Goal: Task Accomplishment & Management: Complete application form

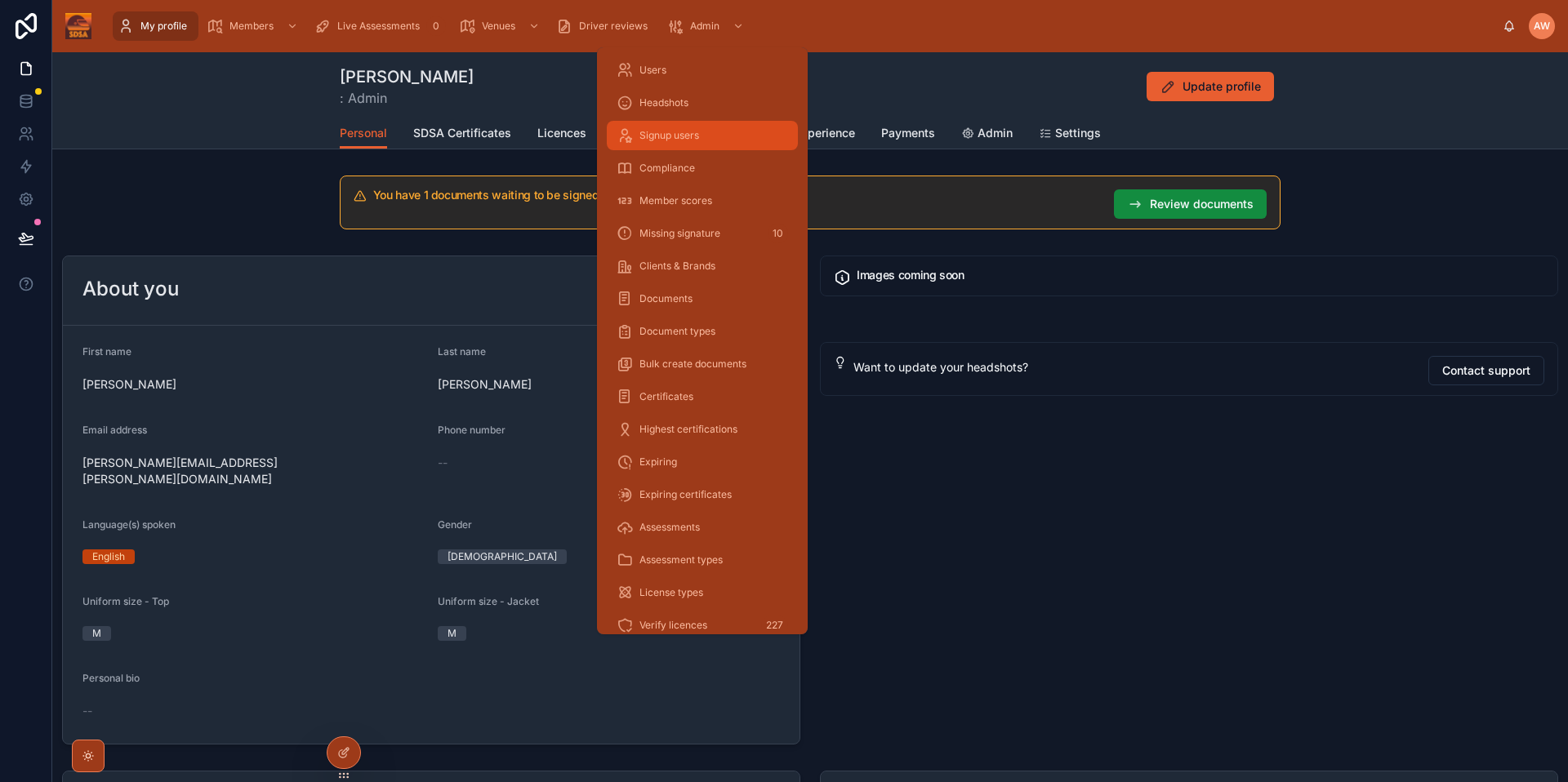
click at [682, 139] on span "Signup users" at bounding box center [669, 136] width 60 height 13
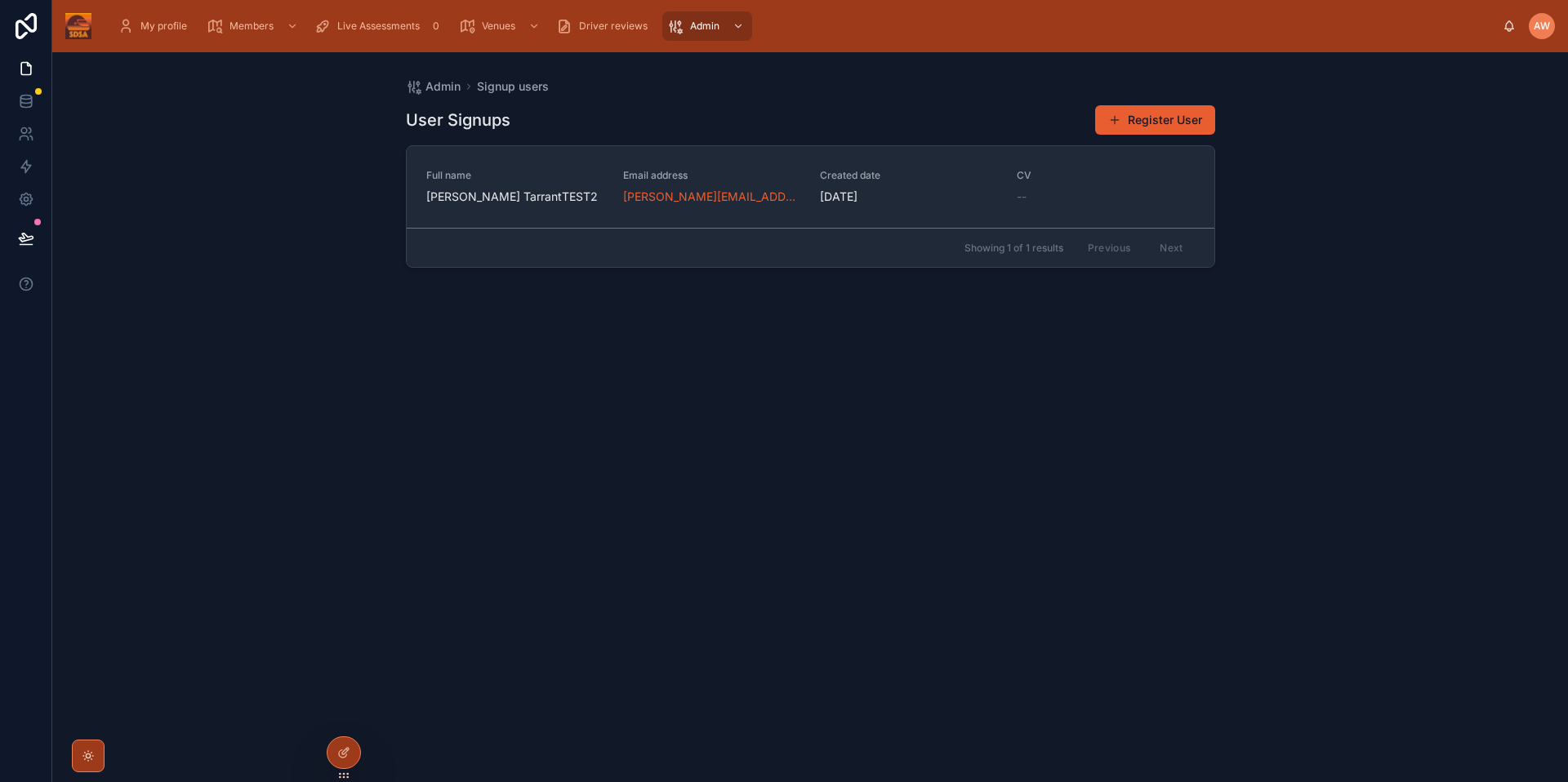
click at [1305, 376] on div "Admin Signup users User Signups Register User Full name [PERSON_NAME] TarrantTE…" at bounding box center [810, 417] width 1516 height 730
click at [1144, 113] on button "Register User" at bounding box center [1155, 120] width 120 height 29
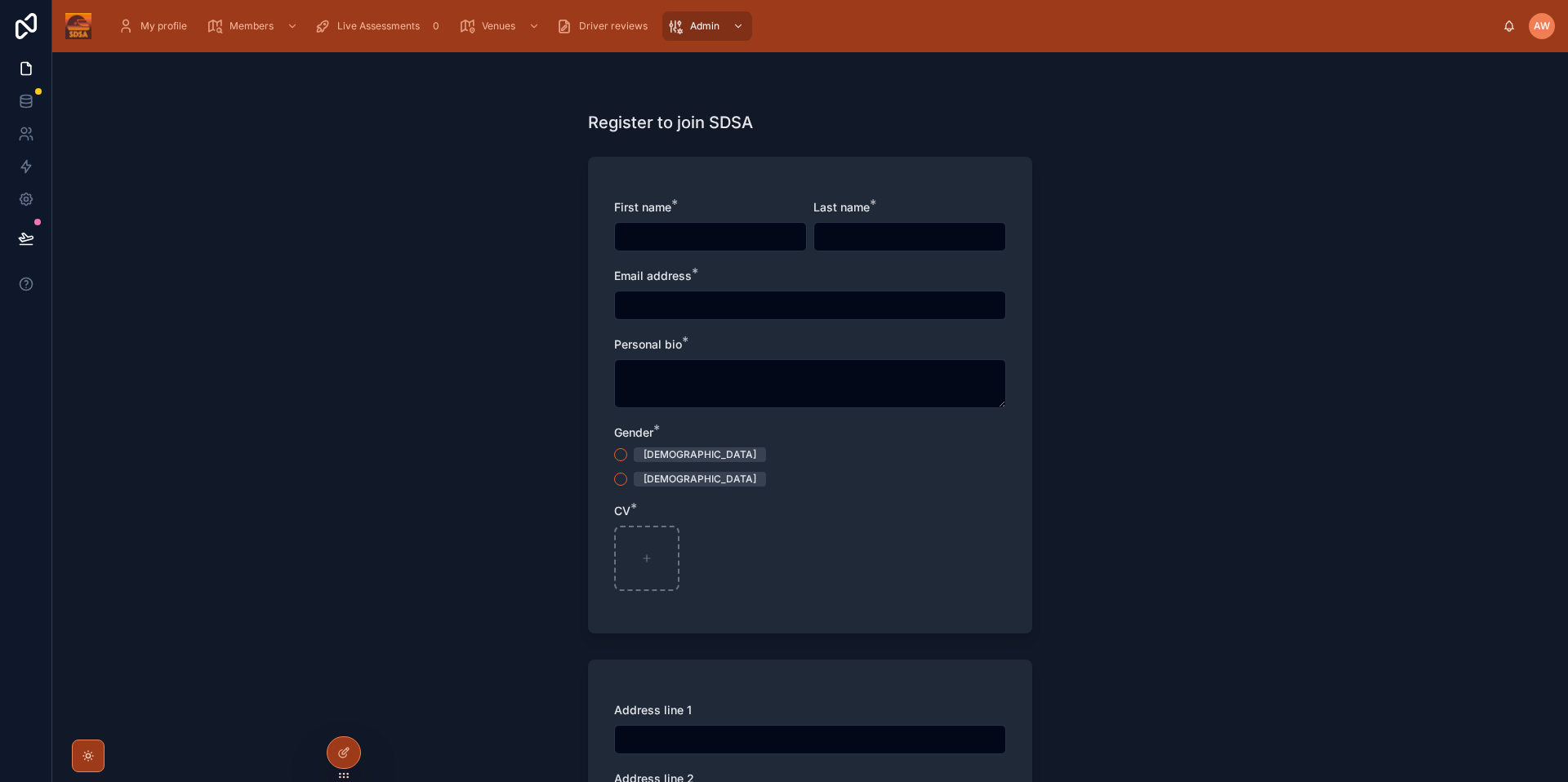
click at [745, 238] on input "text" at bounding box center [711, 236] width 191 height 23
type input "***"
type input "*******"
type input "**********"
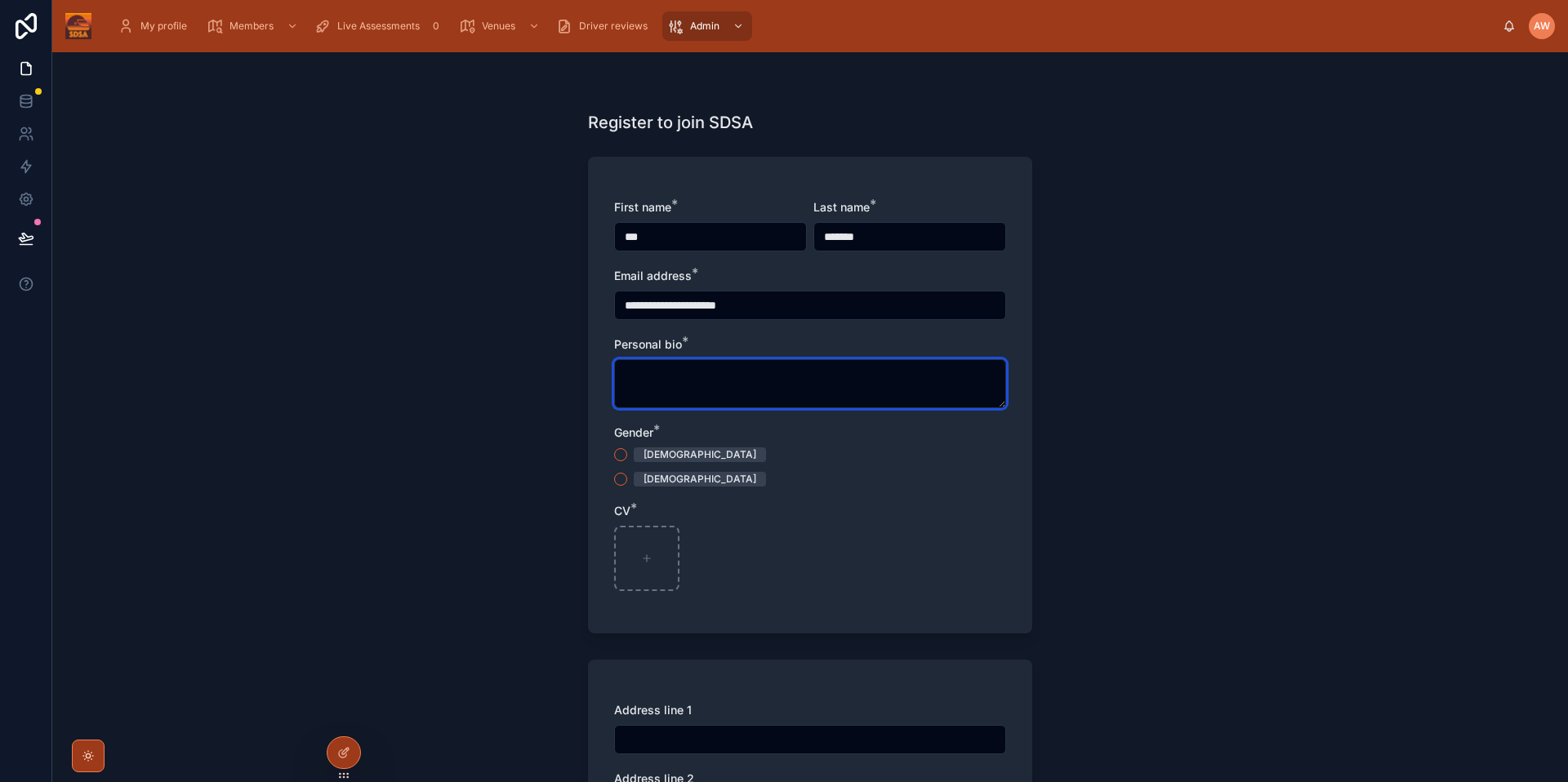
click at [897, 385] on textarea at bounding box center [811, 384] width 392 height 49
paste textarea "**********"
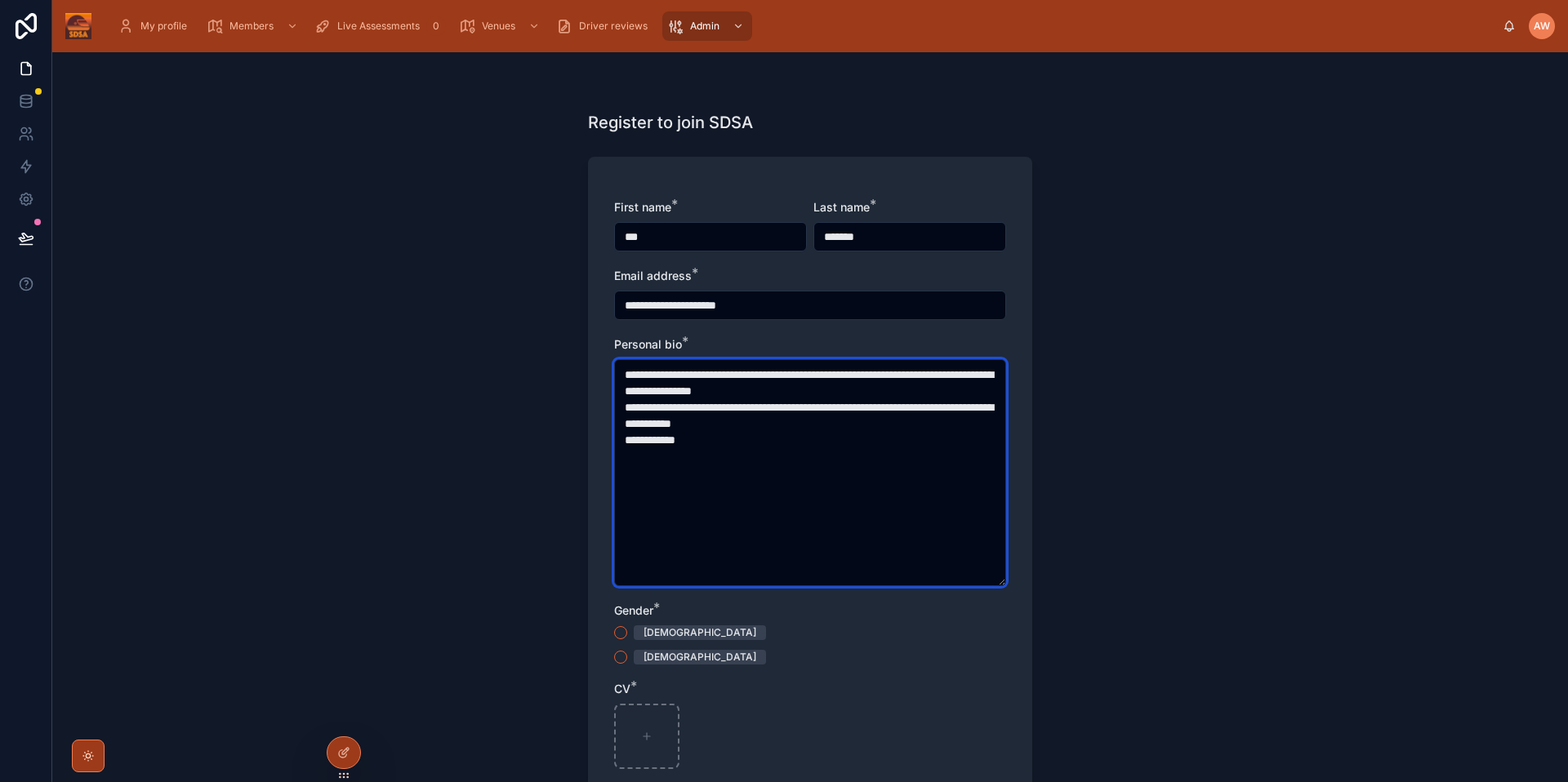
type textarea "**********"
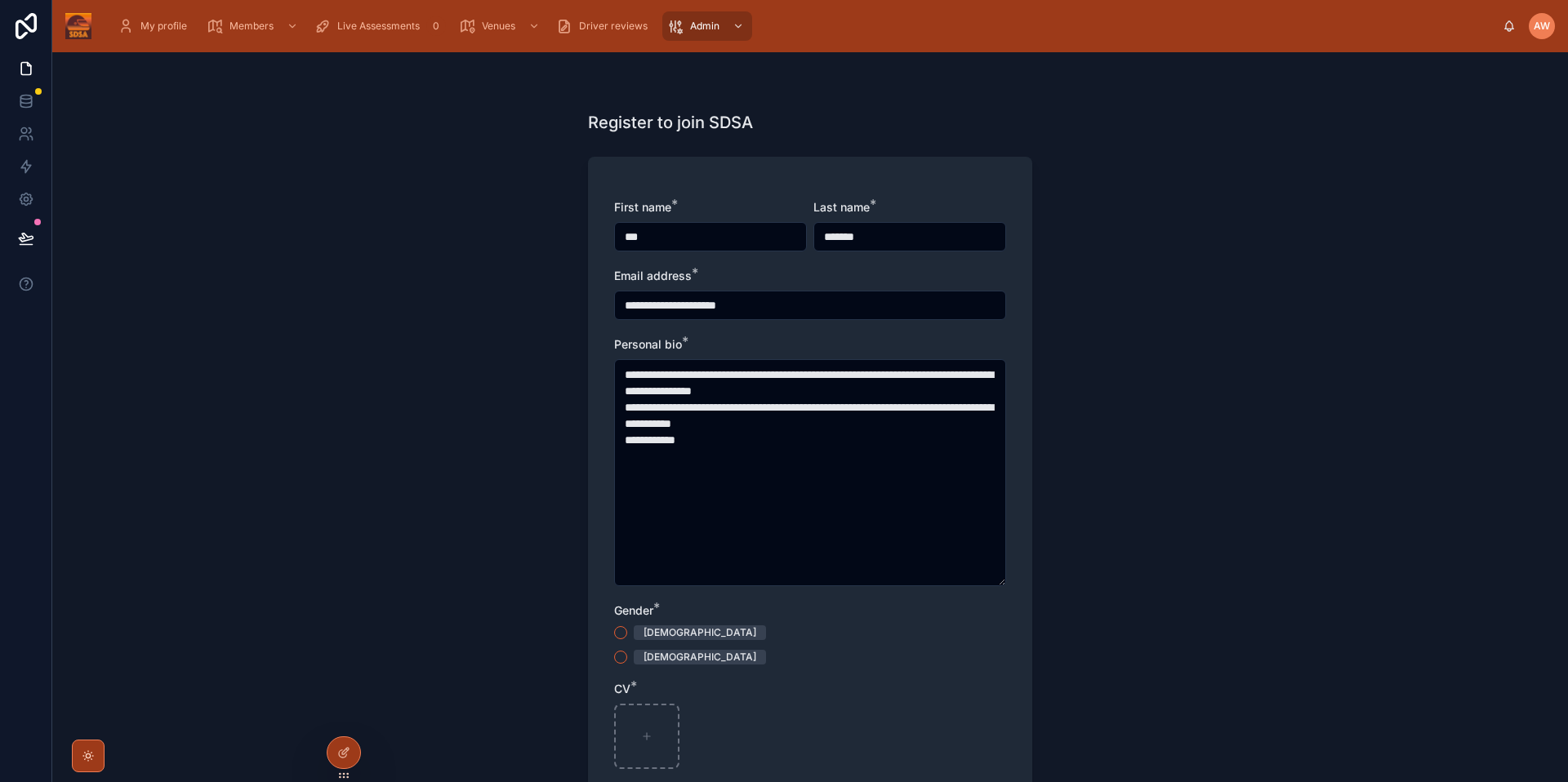
click at [925, 658] on div "[DEMOGRAPHIC_DATA]" at bounding box center [811, 657] width 392 height 15
click at [659, 638] on div "[DEMOGRAPHIC_DATA]" at bounding box center [700, 633] width 112 height 15
click at [627, 638] on button "[DEMOGRAPHIC_DATA]" at bounding box center [621, 633] width 13 height 13
click at [652, 725] on div at bounding box center [647, 737] width 65 height 65
type input "**********"
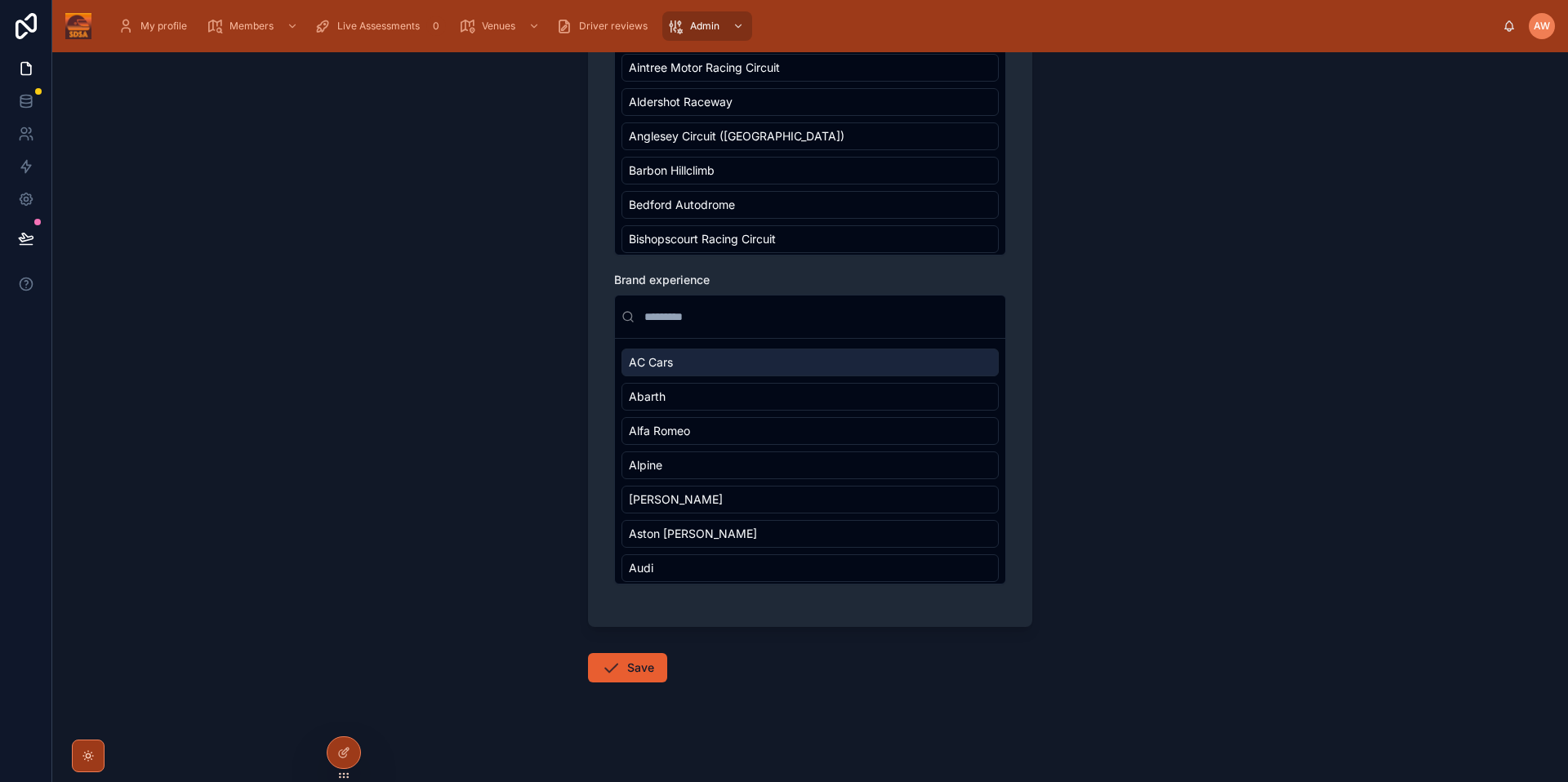
scroll to position [1450, 0]
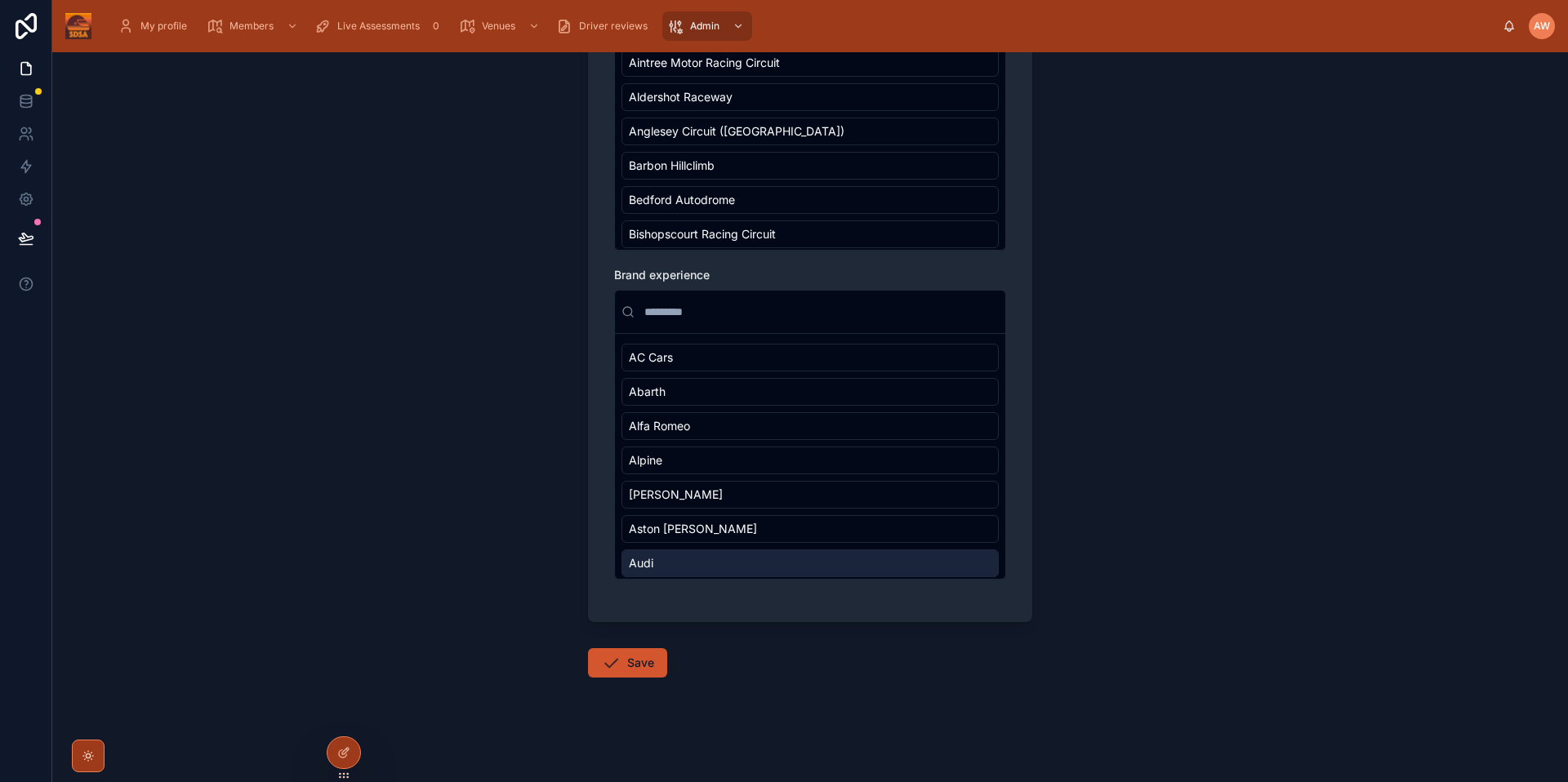
click at [607, 655] on icon at bounding box center [610, 662] width 19 height 19
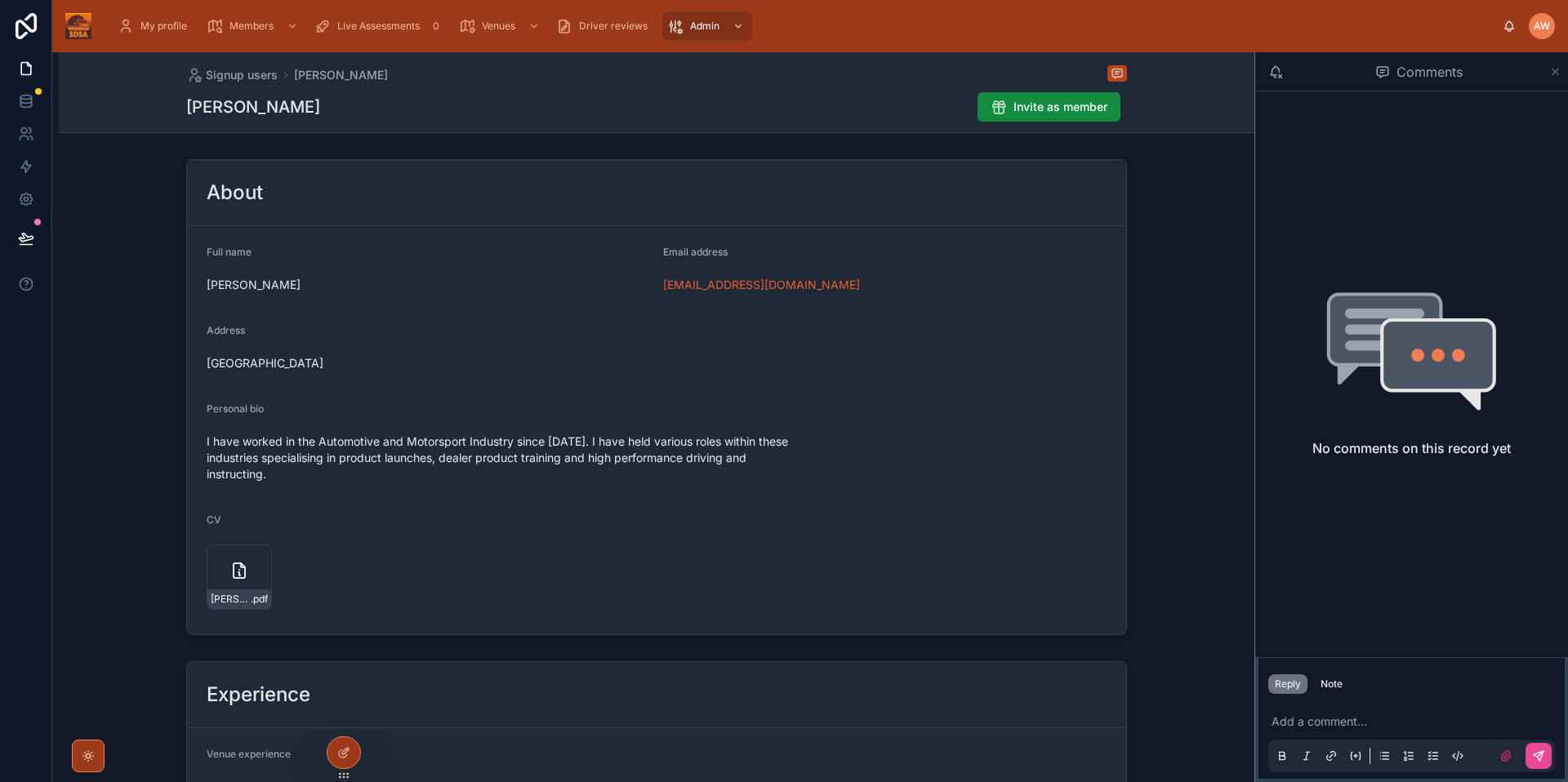
click at [1560, 70] on icon at bounding box center [1555, 72] width 13 height 13
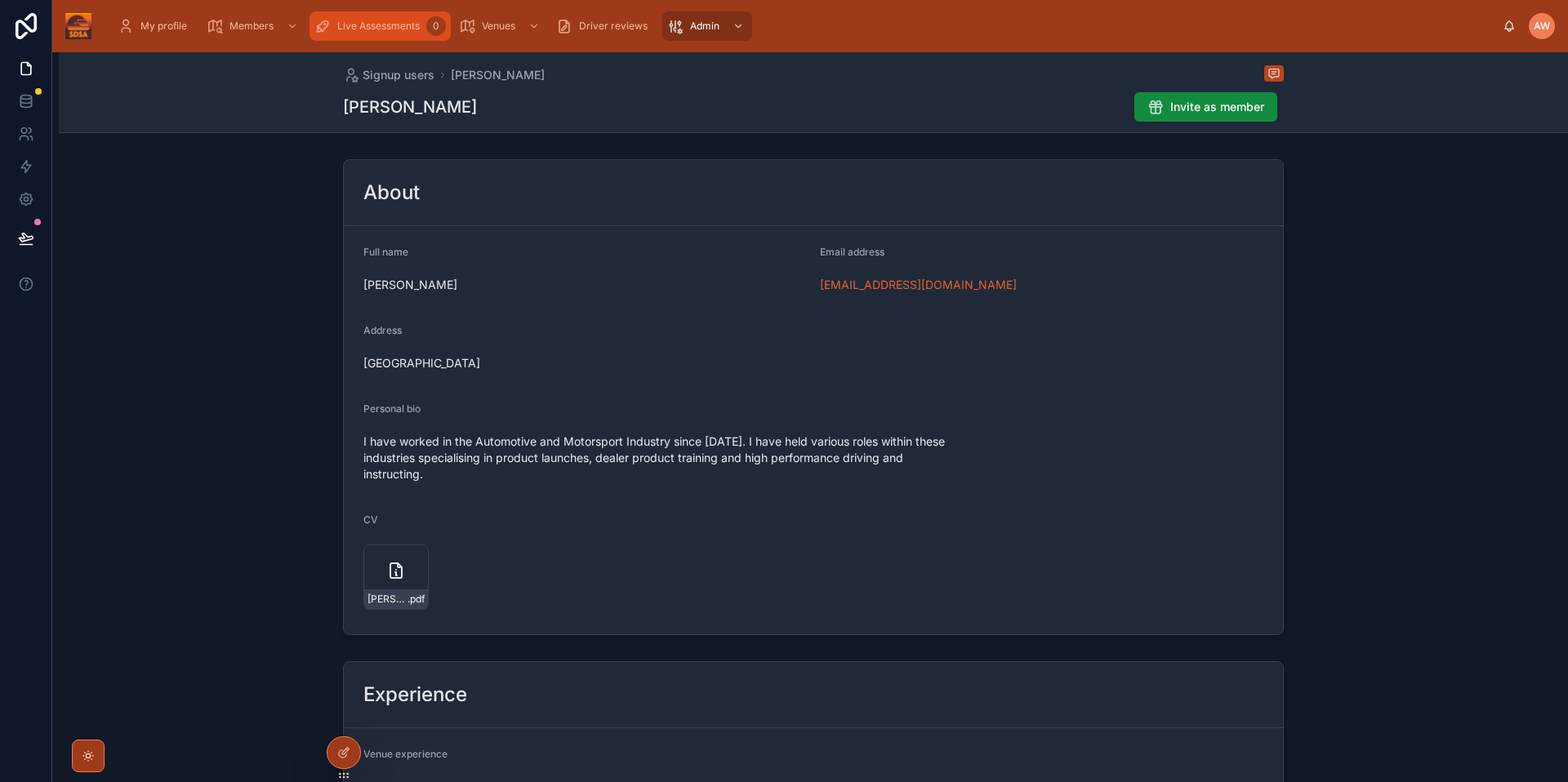
click at [404, 23] on span "Live Assessments" at bounding box center [378, 26] width 82 height 13
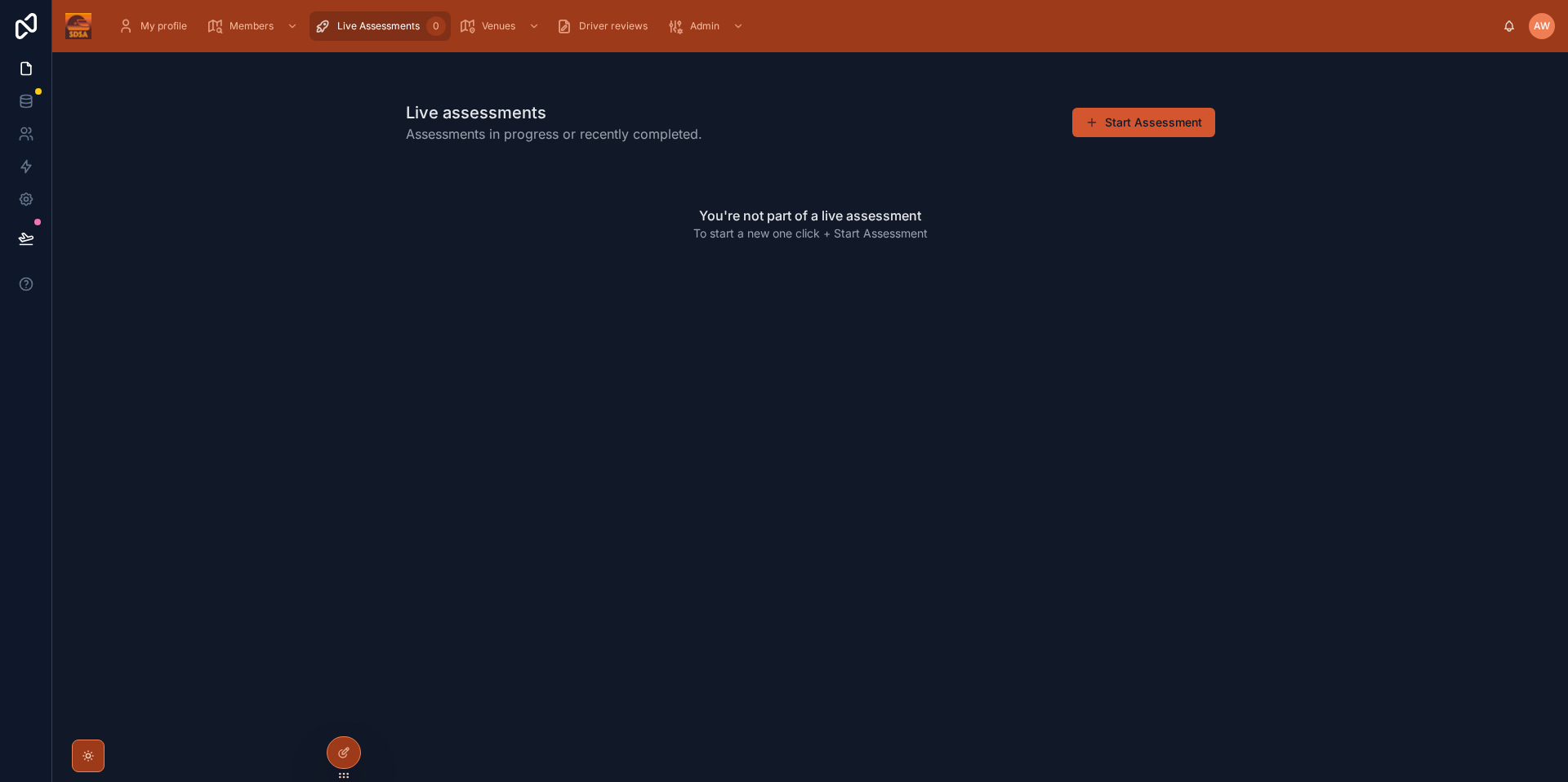
click at [1169, 123] on button "Start Assessment" at bounding box center [1144, 122] width 143 height 29
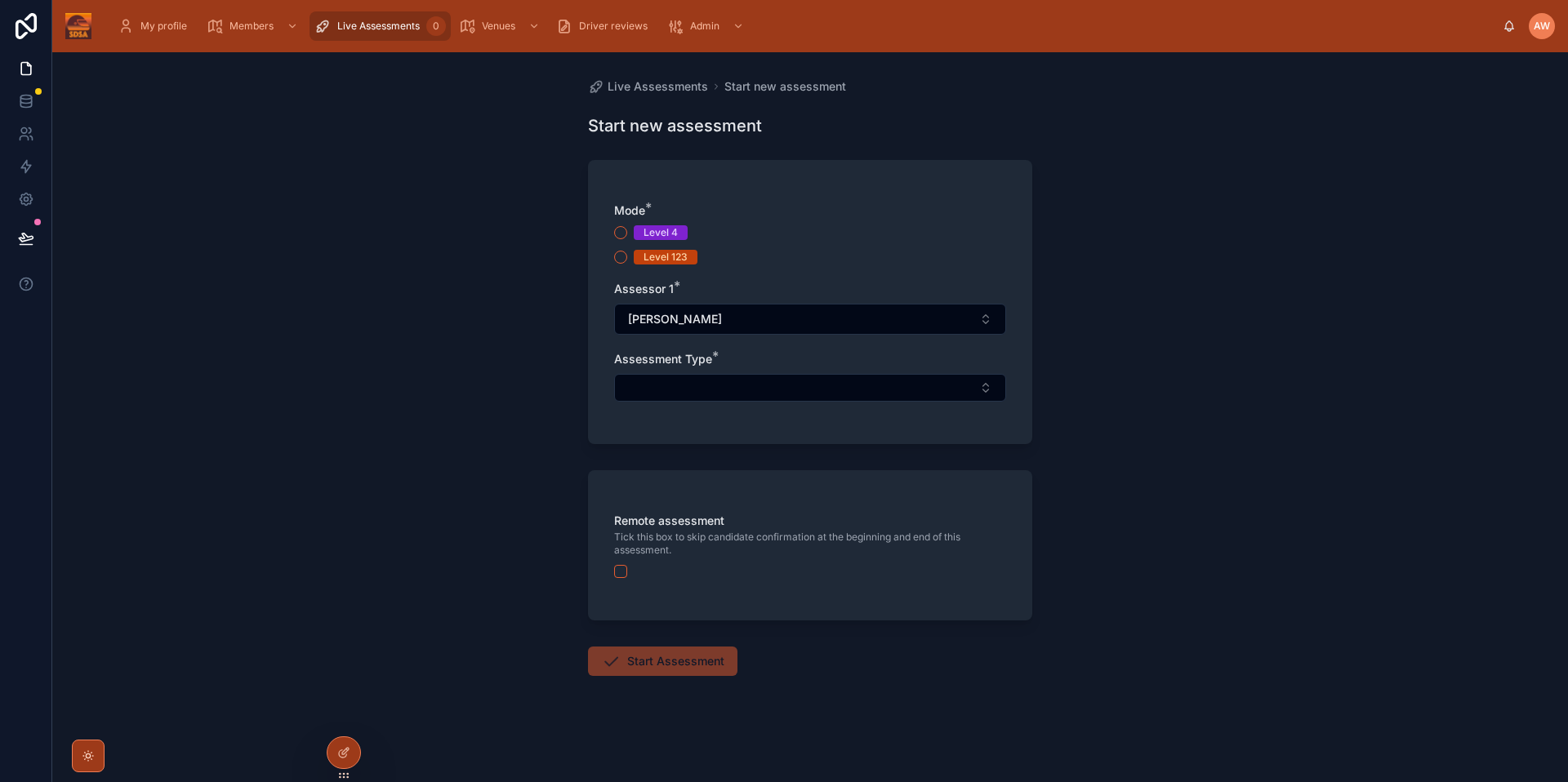
click at [641, 257] on span "Level 123" at bounding box center [666, 257] width 64 height 15
click at [627, 257] on button "Level 123" at bounding box center [621, 257] width 13 height 13
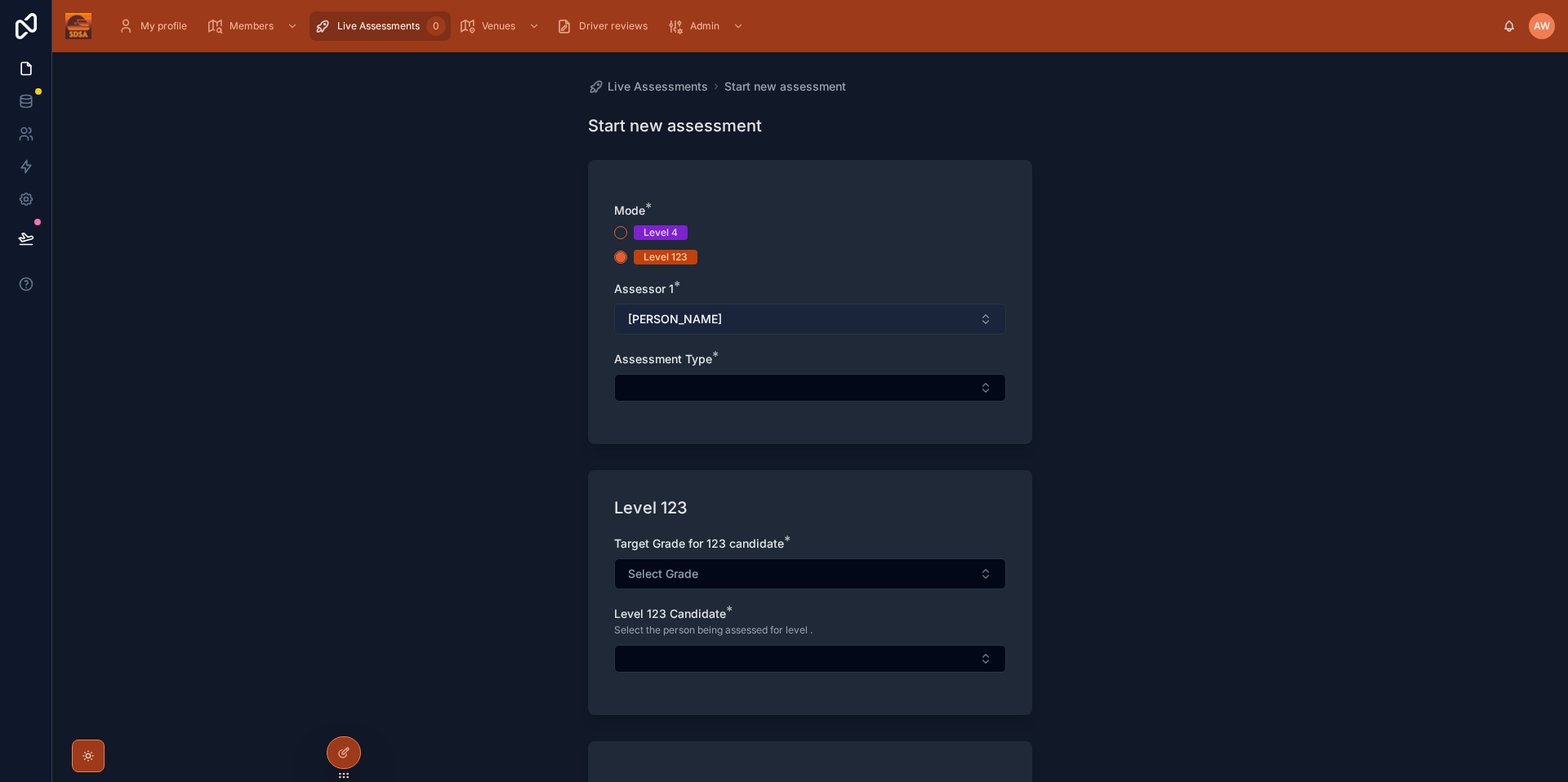
click at [746, 320] on button "[PERSON_NAME]" at bounding box center [811, 318] width 392 height 31
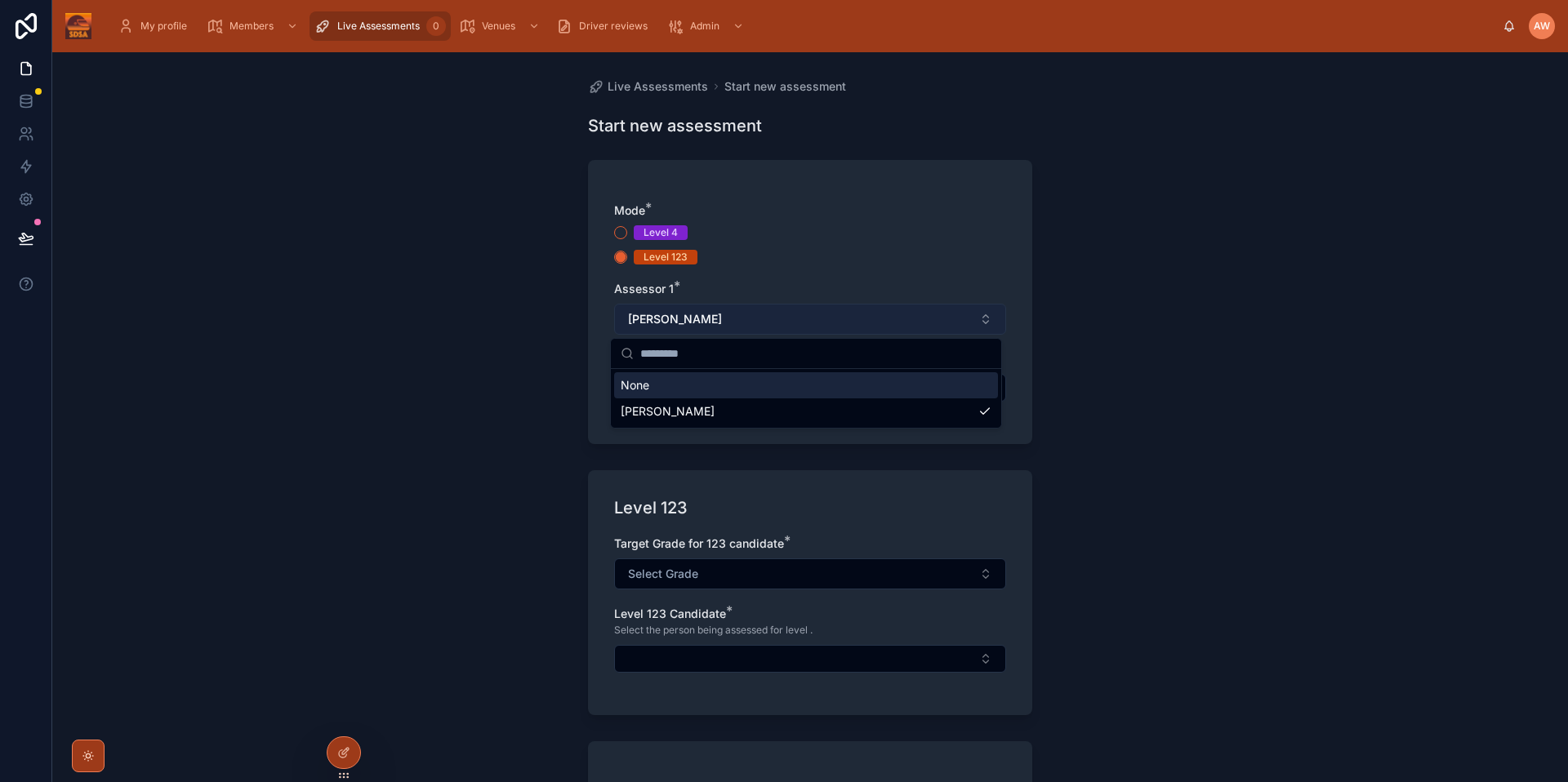
click at [746, 320] on button "[PERSON_NAME]" at bounding box center [811, 318] width 392 height 31
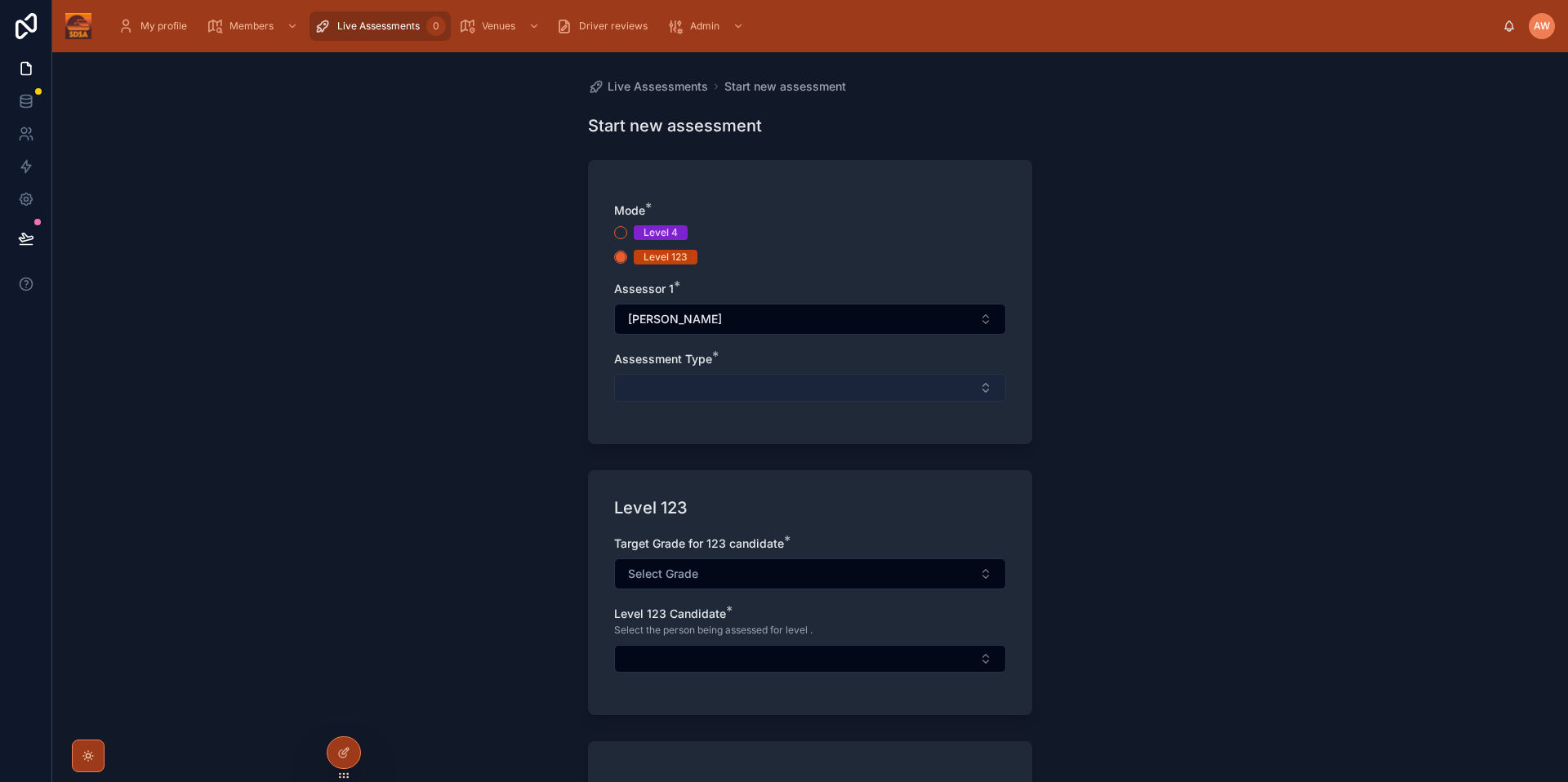
click at [742, 389] on button "Select Button" at bounding box center [811, 387] width 392 height 28
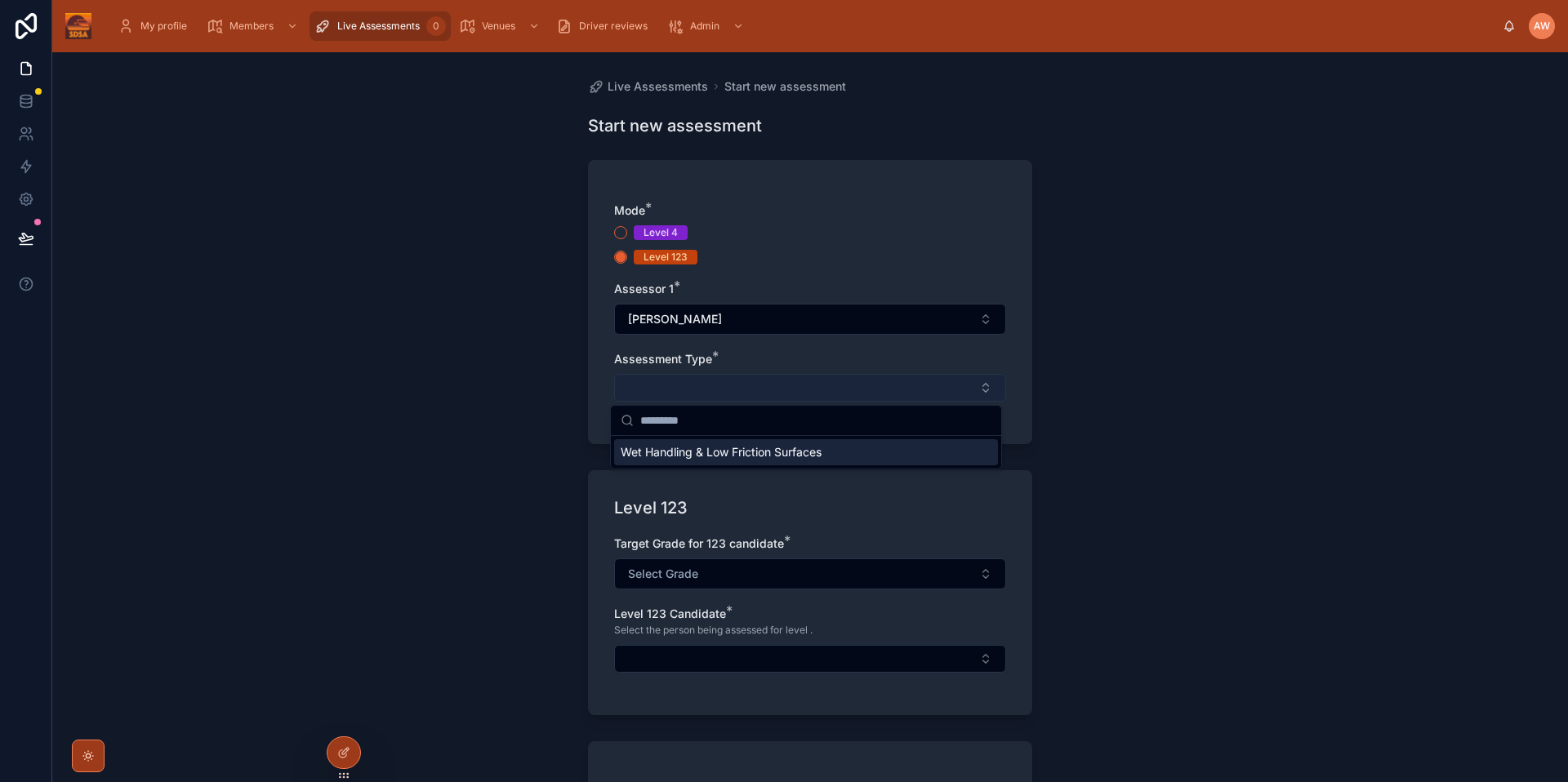
type input "*"
click at [1085, 459] on div "Live Assessments Start new assessment Start new assessment Mode * Level 4 Level…" at bounding box center [810, 417] width 1516 height 730
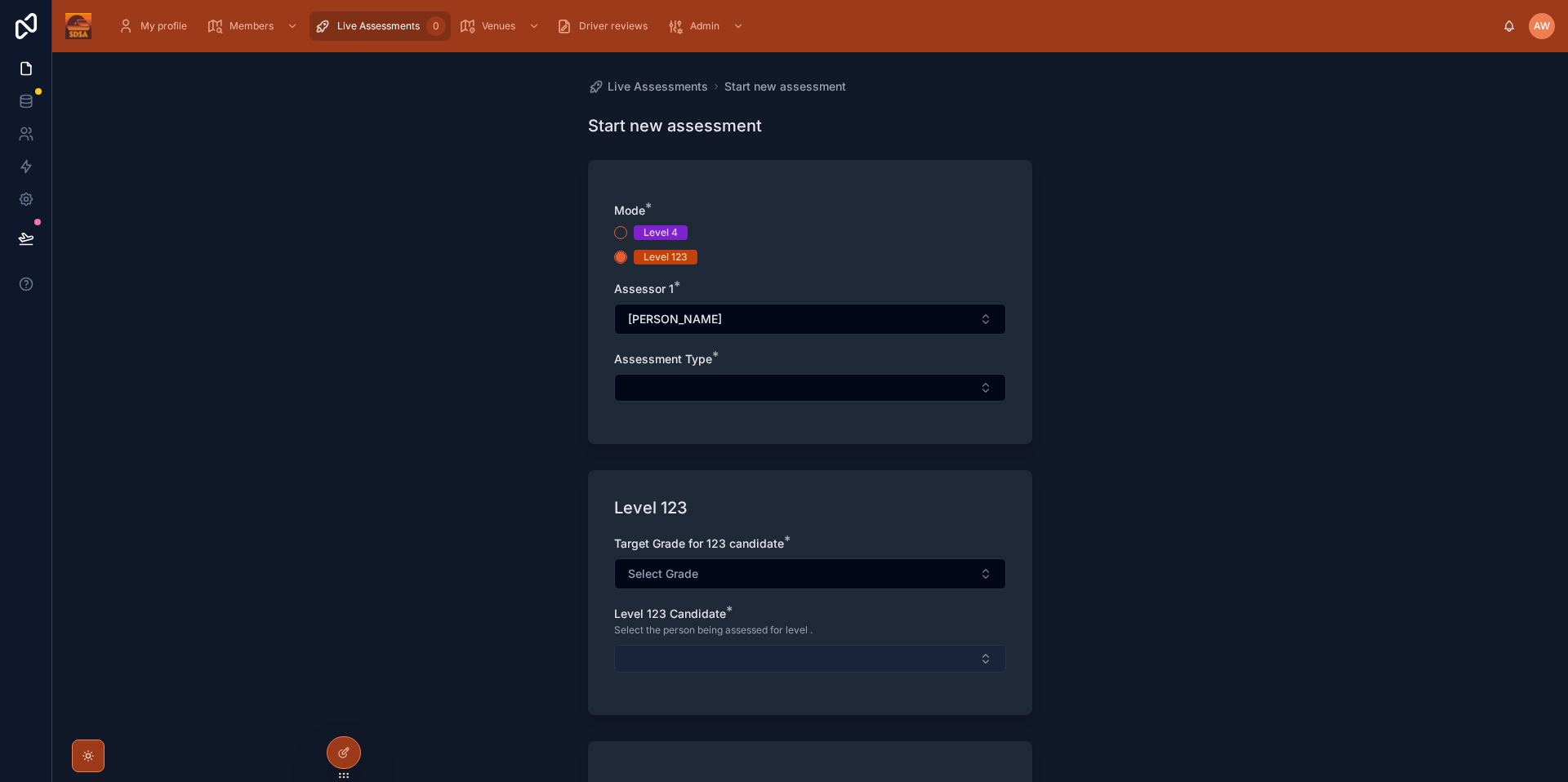
click at [735, 646] on button "Select Button" at bounding box center [811, 659] width 392 height 28
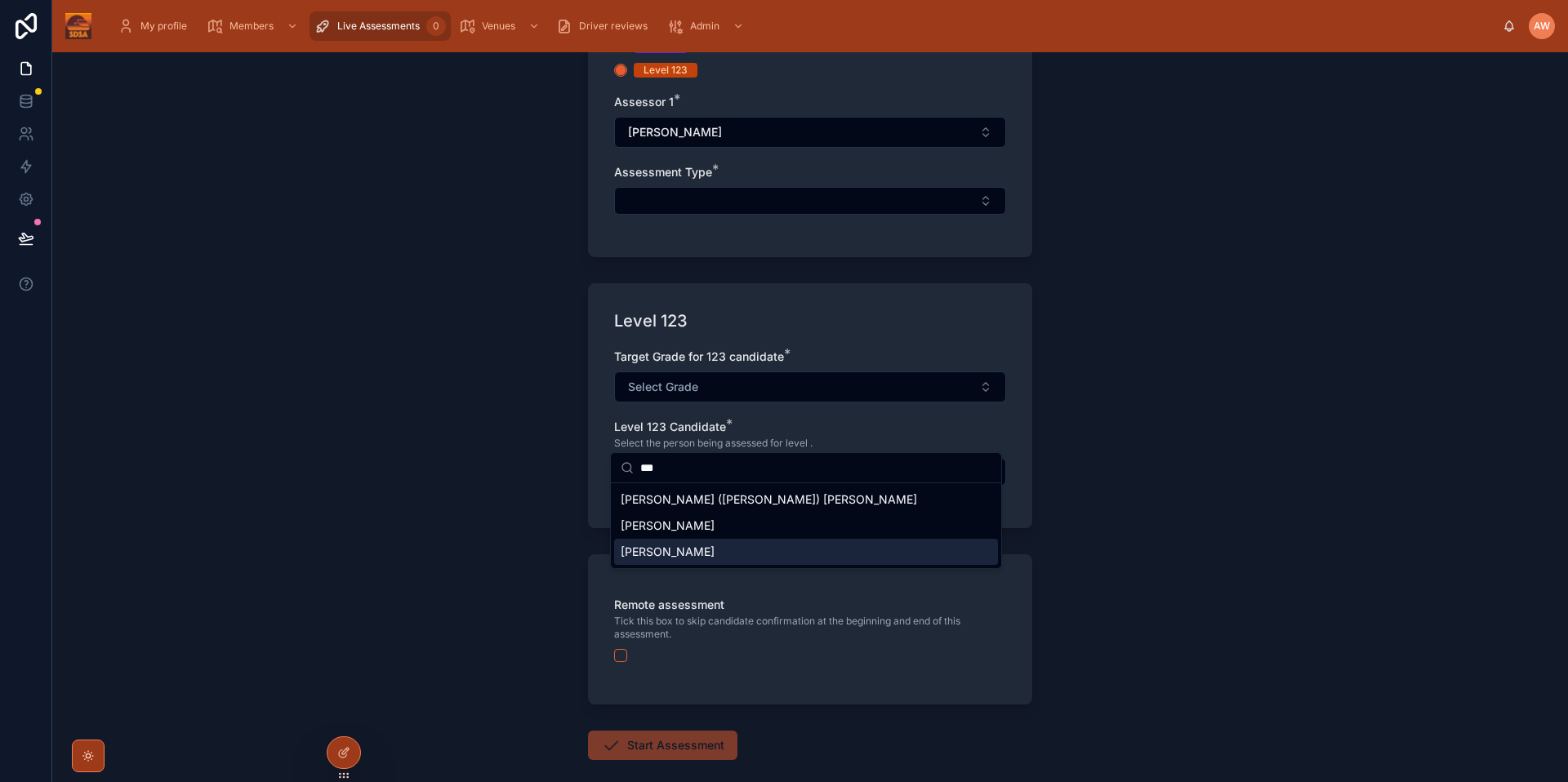
scroll to position [269, 0]
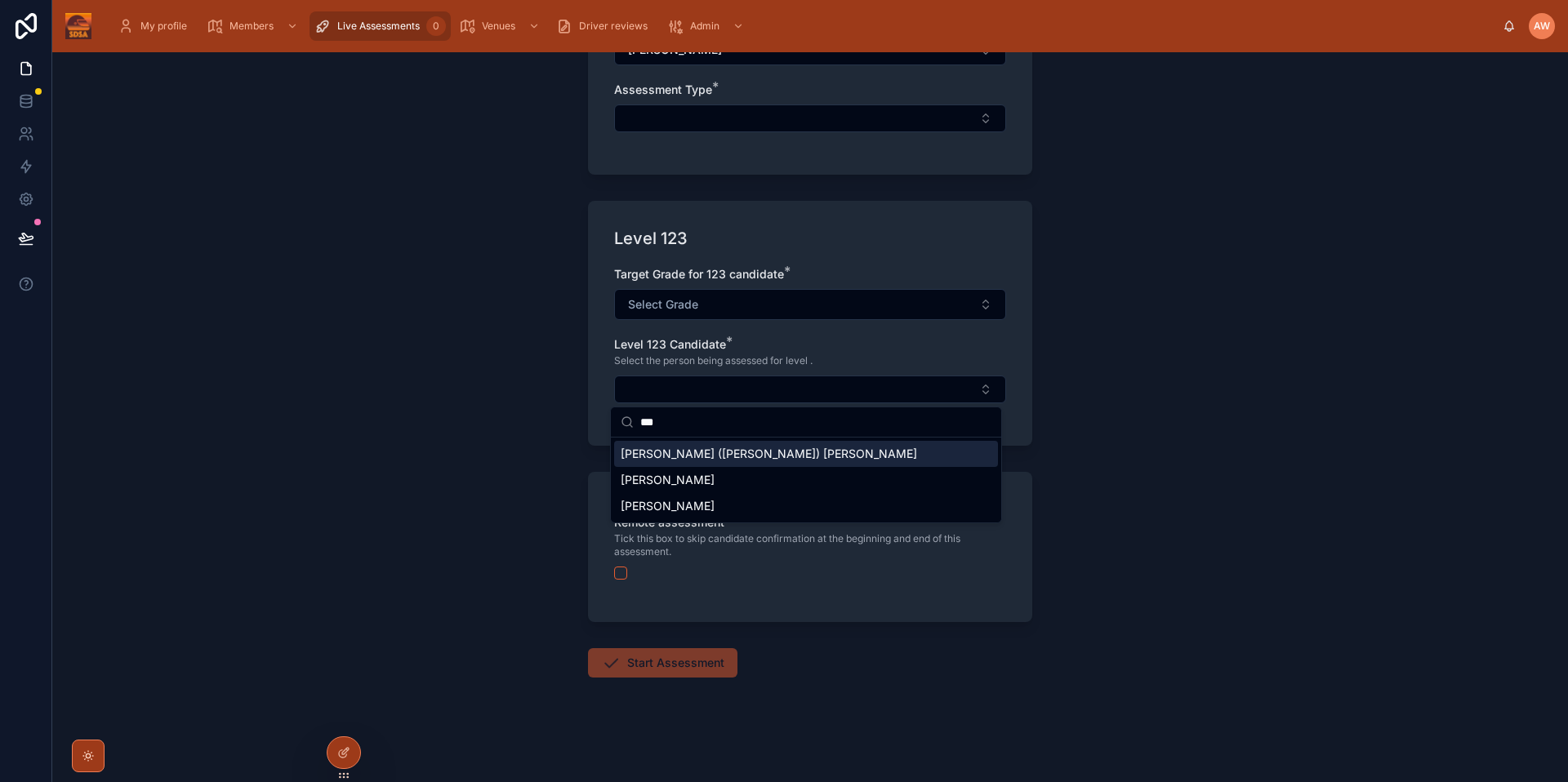
drag, startPoint x: 670, startPoint y: 425, endPoint x: 393, endPoint y: 392, distance: 279.0
click at [567, 419] on div "My profile Members Live Assessments 0 Venues Driver reviews Admin AW [PERSON_NA…" at bounding box center [810, 391] width 1516 height 782
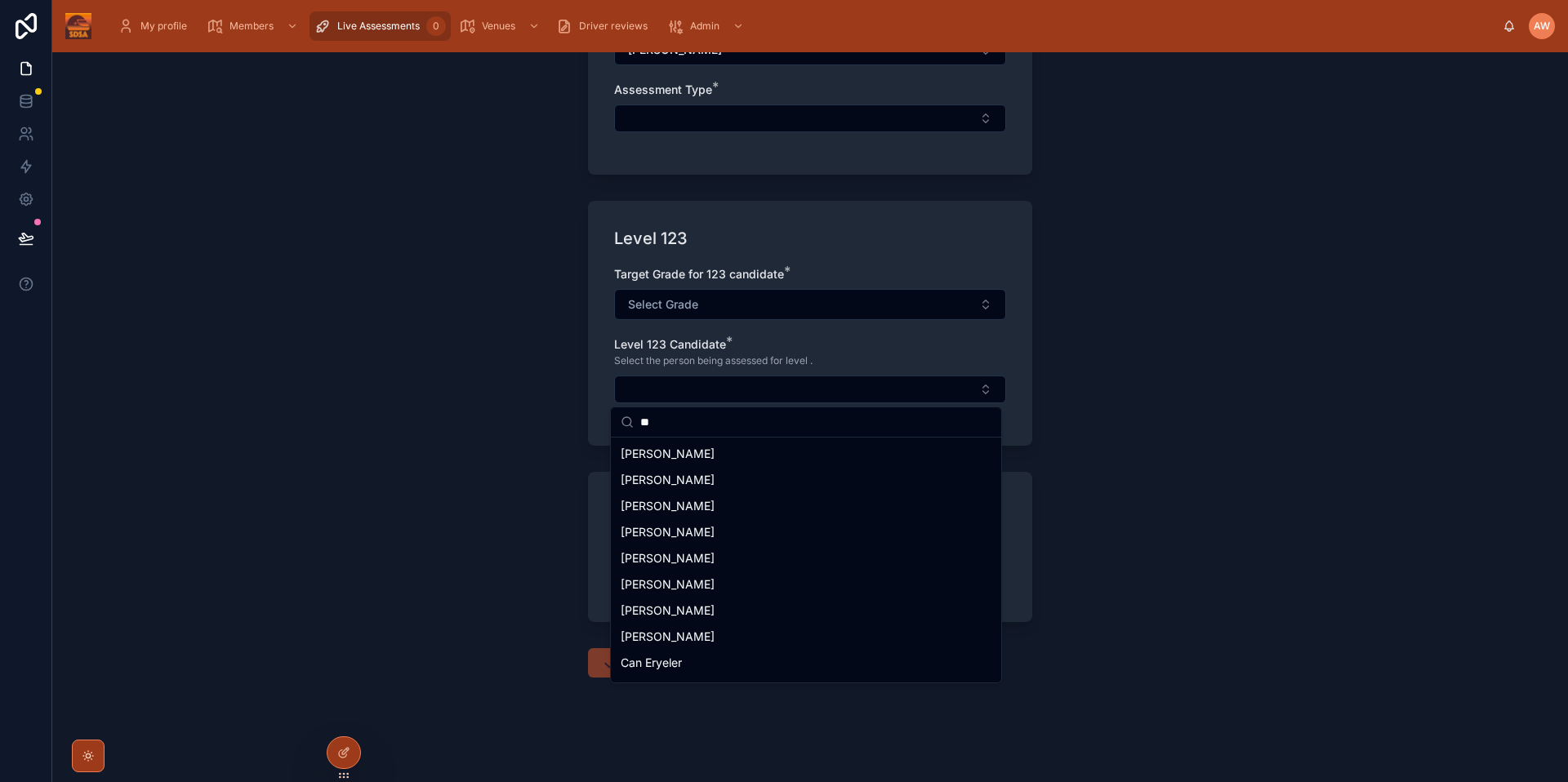
type input "*"
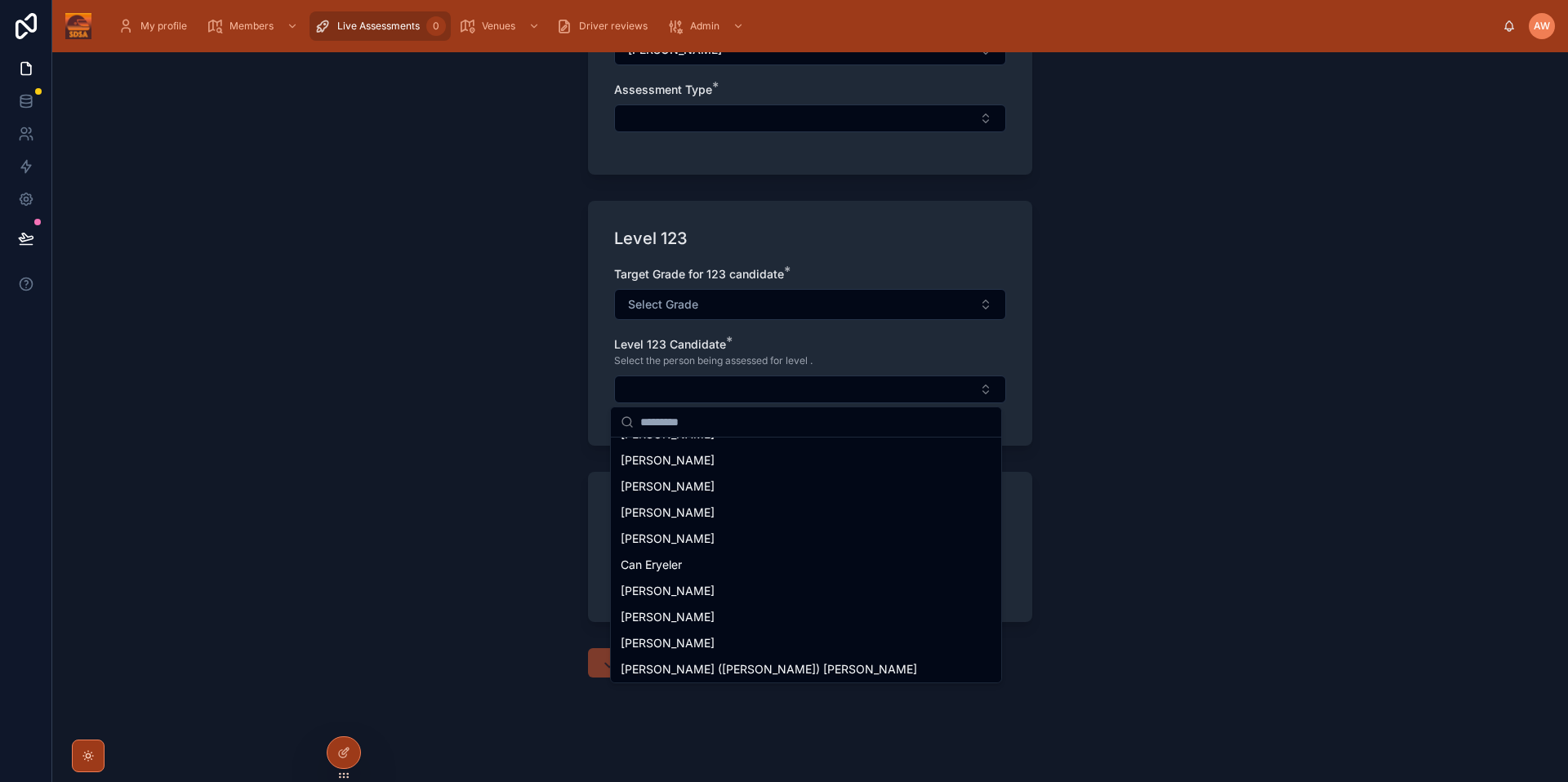
scroll to position [360, 0]
click at [1208, 312] on div "Live Assessments Start new assessment Start new assessment Mode * Level 4 Level…" at bounding box center [810, 417] width 1516 height 730
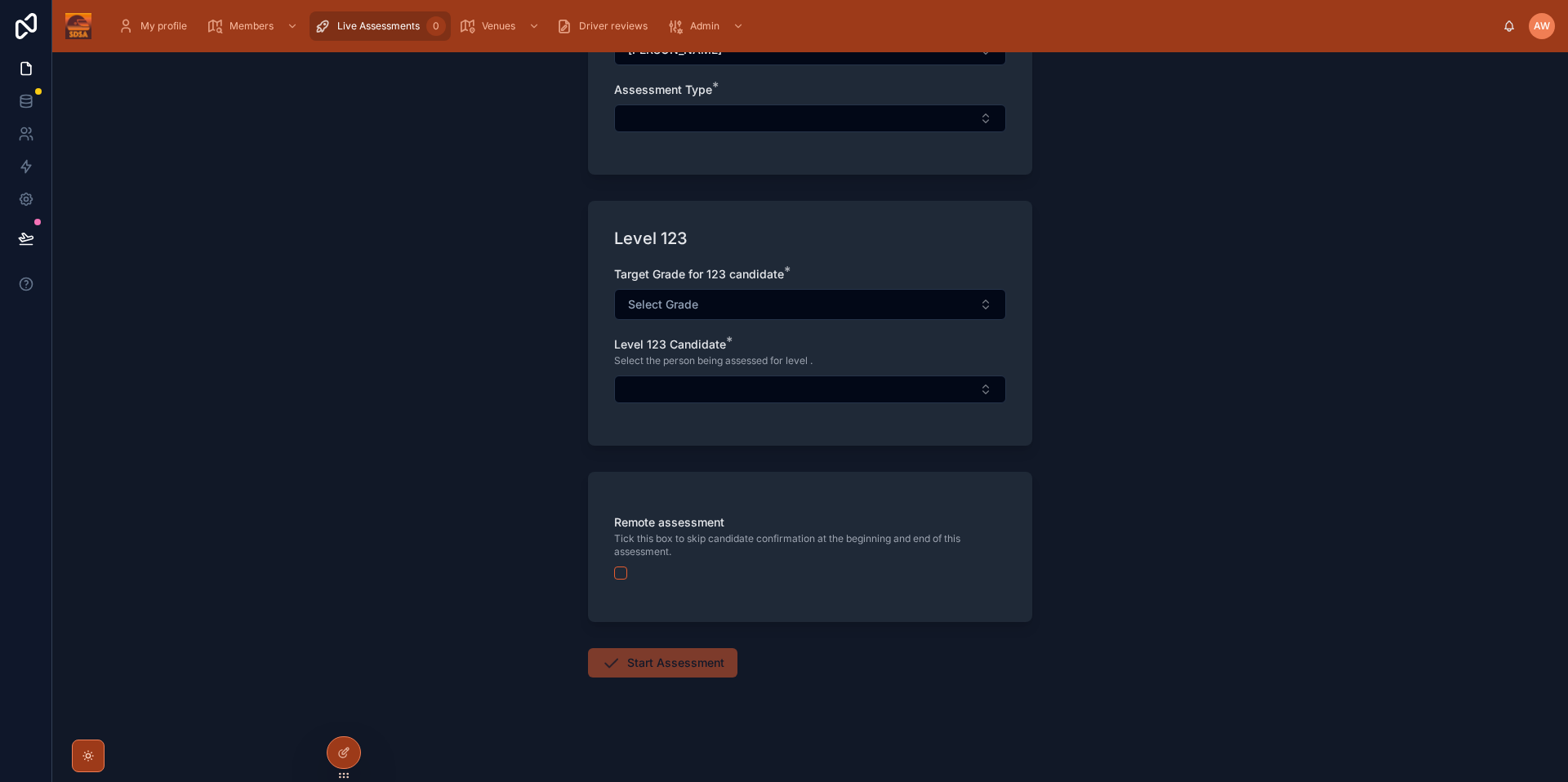
scroll to position [0, 0]
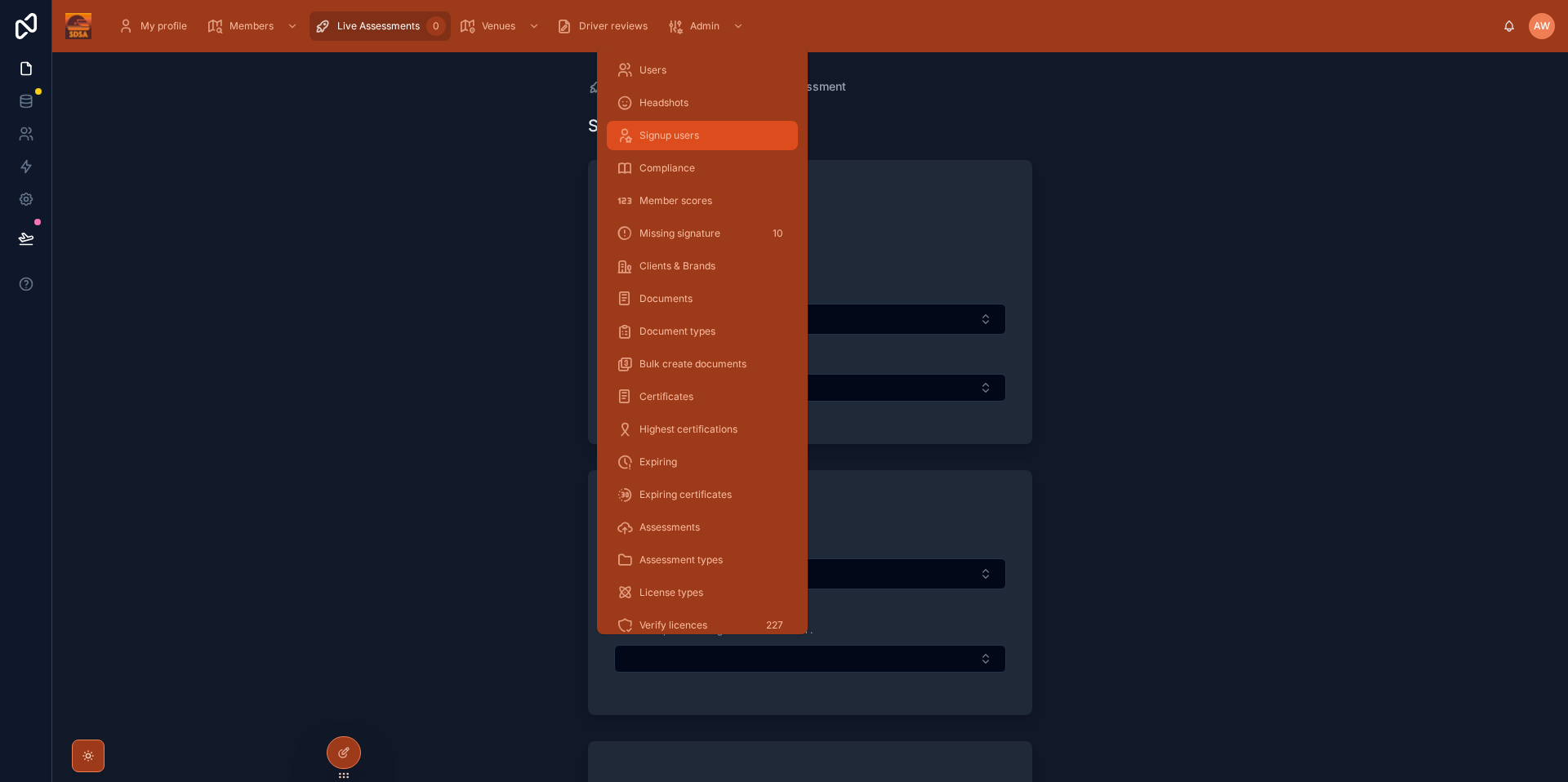
click at [681, 122] on div "Signup users" at bounding box center [702, 135] width 172 height 26
